Goal: Information Seeking & Learning: Learn about a topic

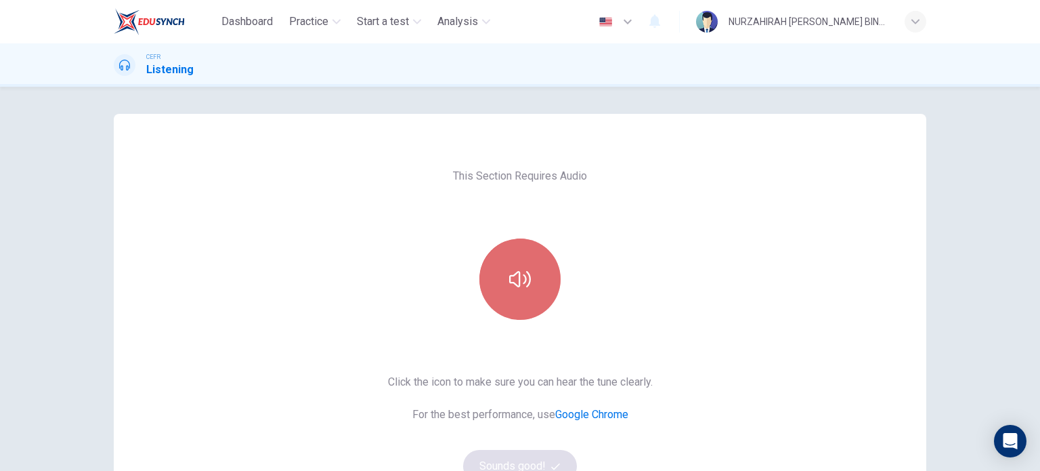
click at [511, 270] on icon "button" at bounding box center [520, 279] width 22 height 22
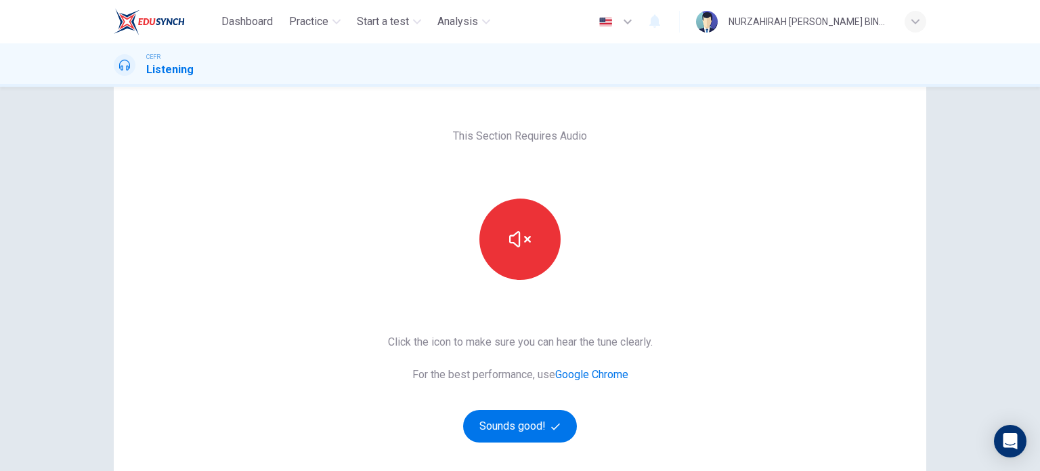
scroll to position [41, 0]
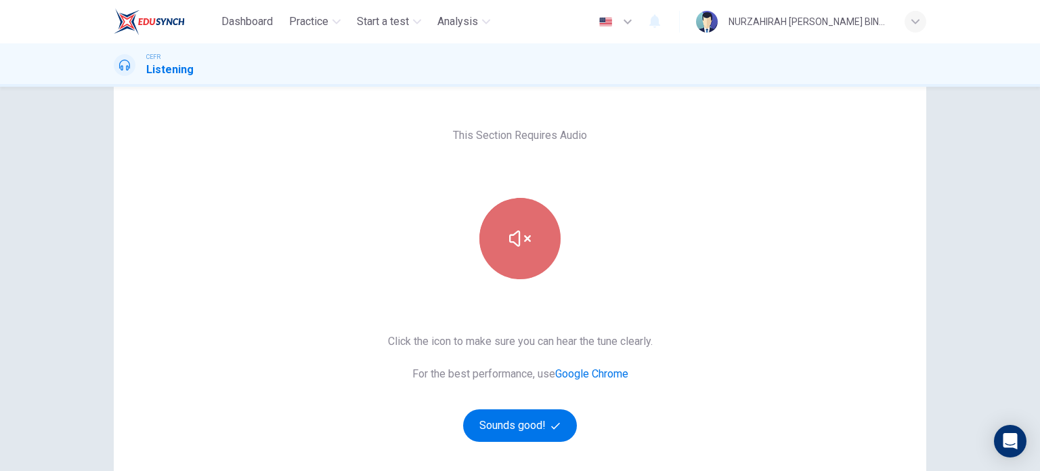
click at [526, 235] on icon "button" at bounding box center [520, 238] width 22 height 16
click at [509, 250] on button "button" at bounding box center [520, 238] width 81 height 81
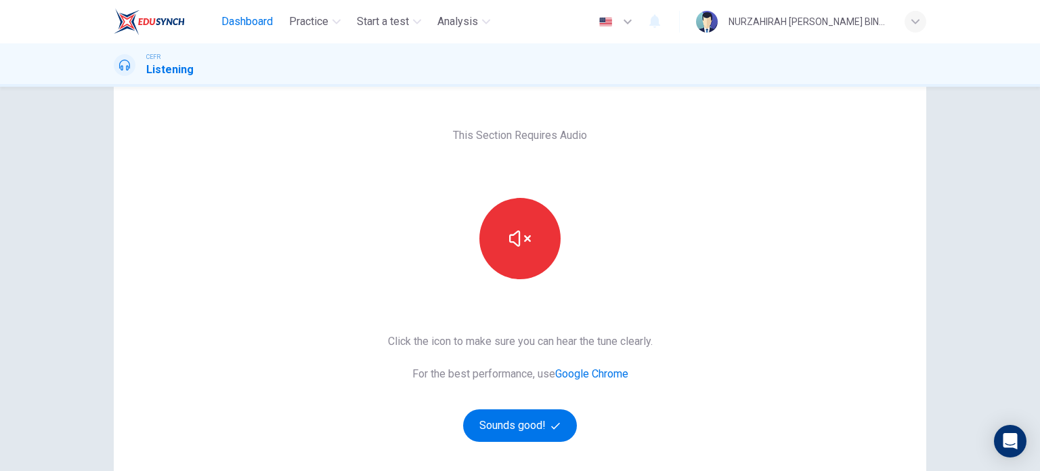
click at [236, 24] on span "Dashboard" at bounding box center [246, 22] width 51 height 16
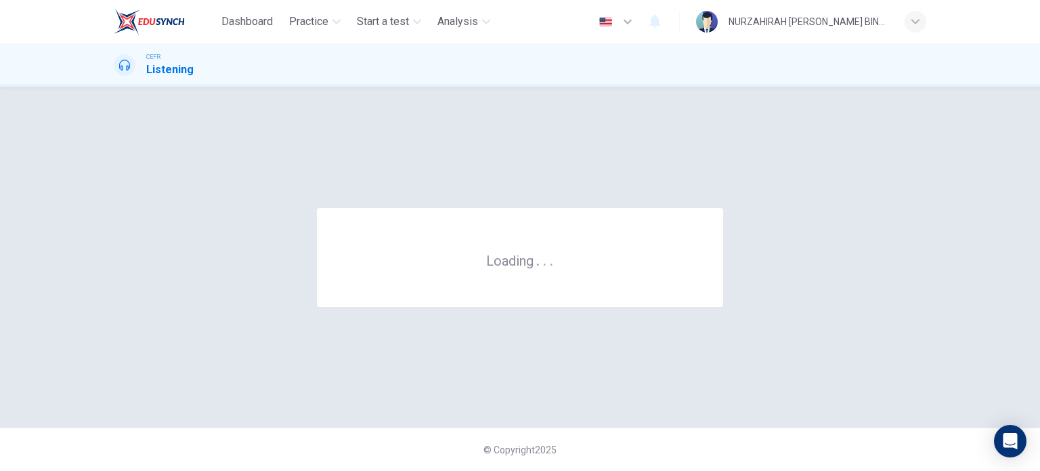
scroll to position [0, 0]
